Goal: Task Accomplishment & Management: Use online tool/utility

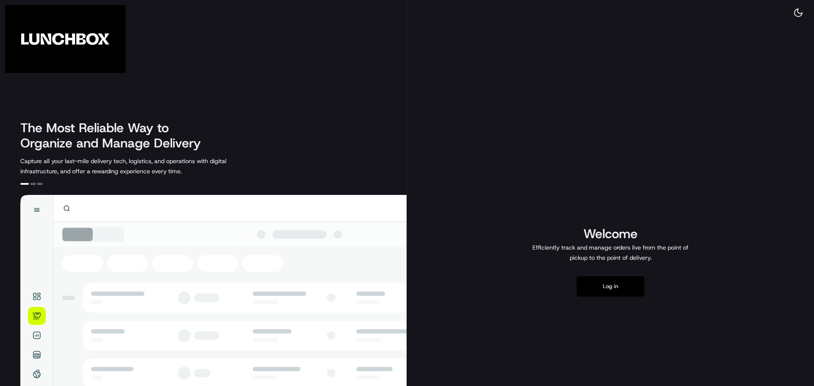
click at [617, 290] on button "Log in" at bounding box center [610, 286] width 68 height 20
